Goal: Information Seeking & Learning: Learn about a topic

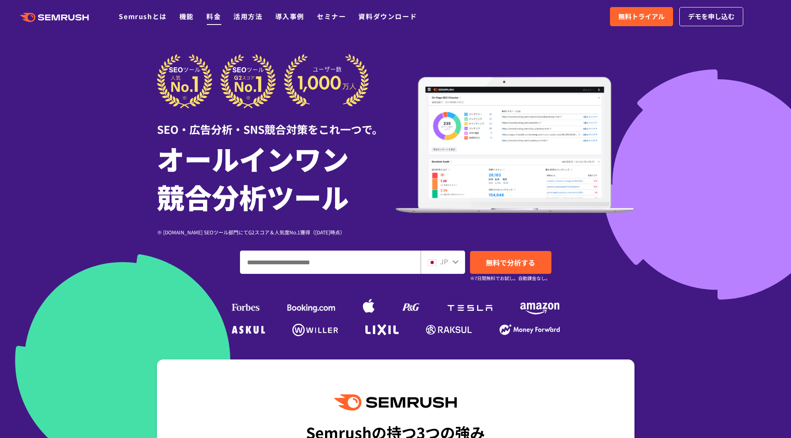
click at [215, 25] on div ".cls {fill: #FF642D;} .cls {fill: #FF642D;} Semrushとは 機能 料金 活用方法 導入事例 セミナー 資料ダウ…" at bounding box center [395, 16] width 791 height 25
click at [215, 18] on link "料金" at bounding box center [213, 16] width 15 height 10
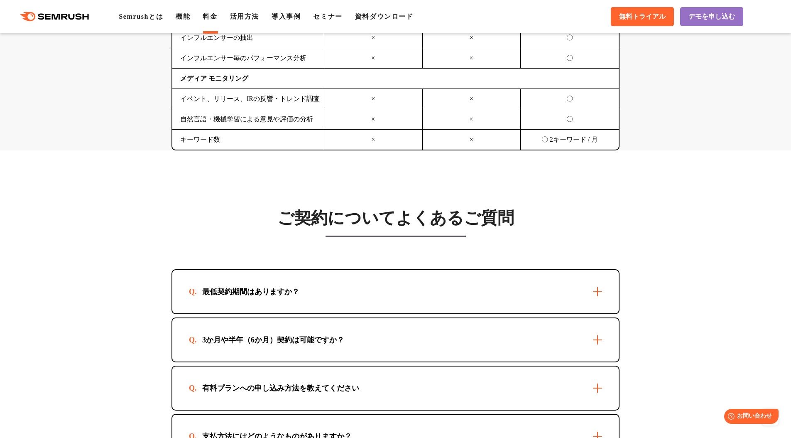
scroll to position [2277, 0]
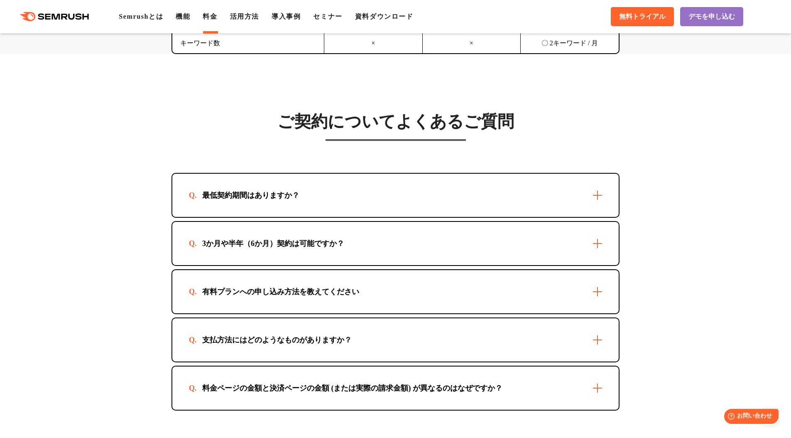
click at [242, 201] on div "最低契約期間はありますか？" at bounding box center [395, 195] width 446 height 43
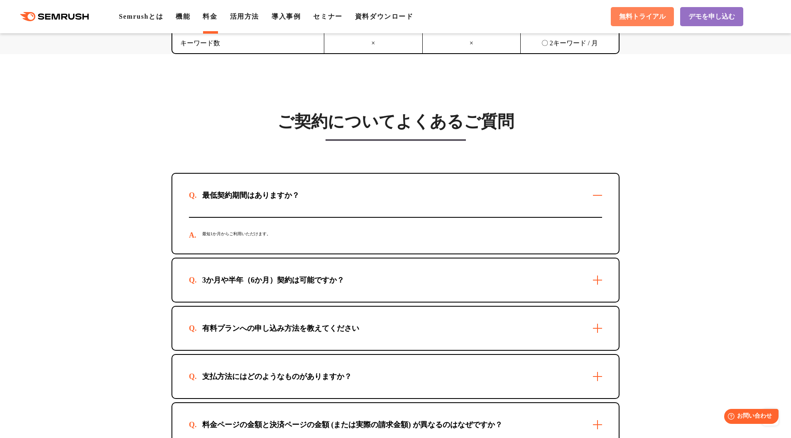
click at [630, 25] on link "無料トライアル" at bounding box center [642, 16] width 63 height 19
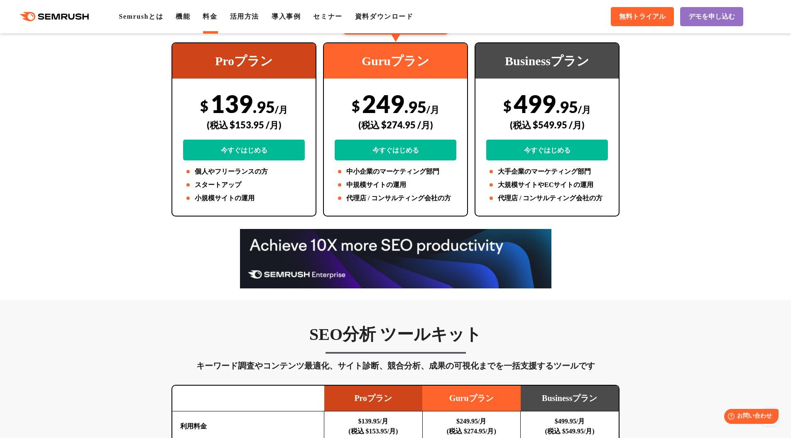
scroll to position [0, 0]
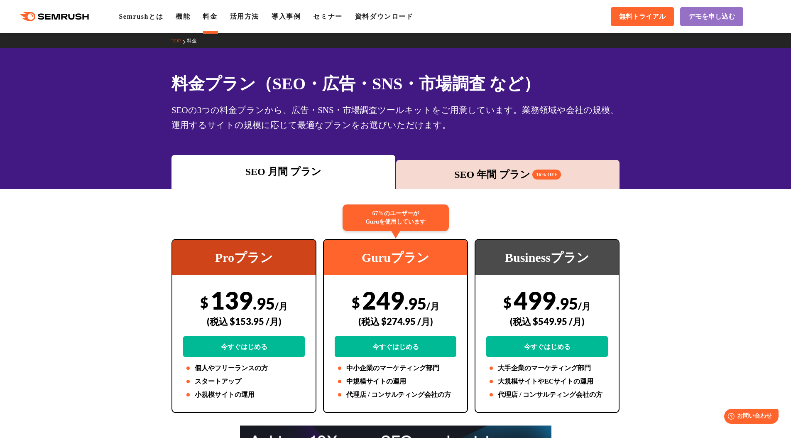
click at [60, 15] on polygon at bounding box center [57, 17] width 8 height 6
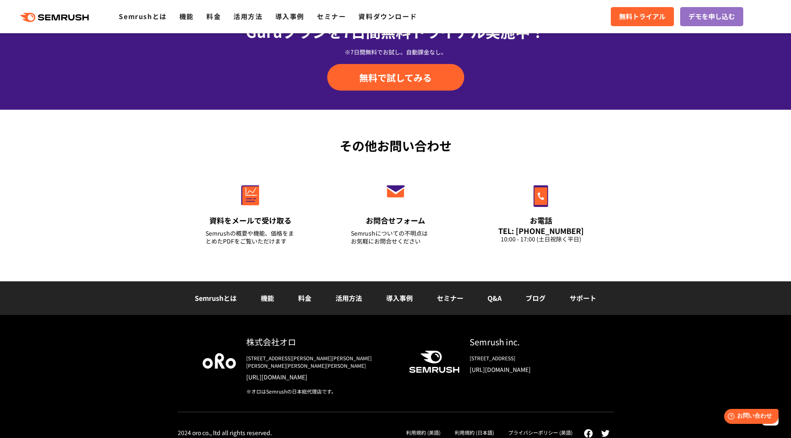
scroll to position [2846, 0]
